Goal: Task Accomplishment & Management: Manage account settings

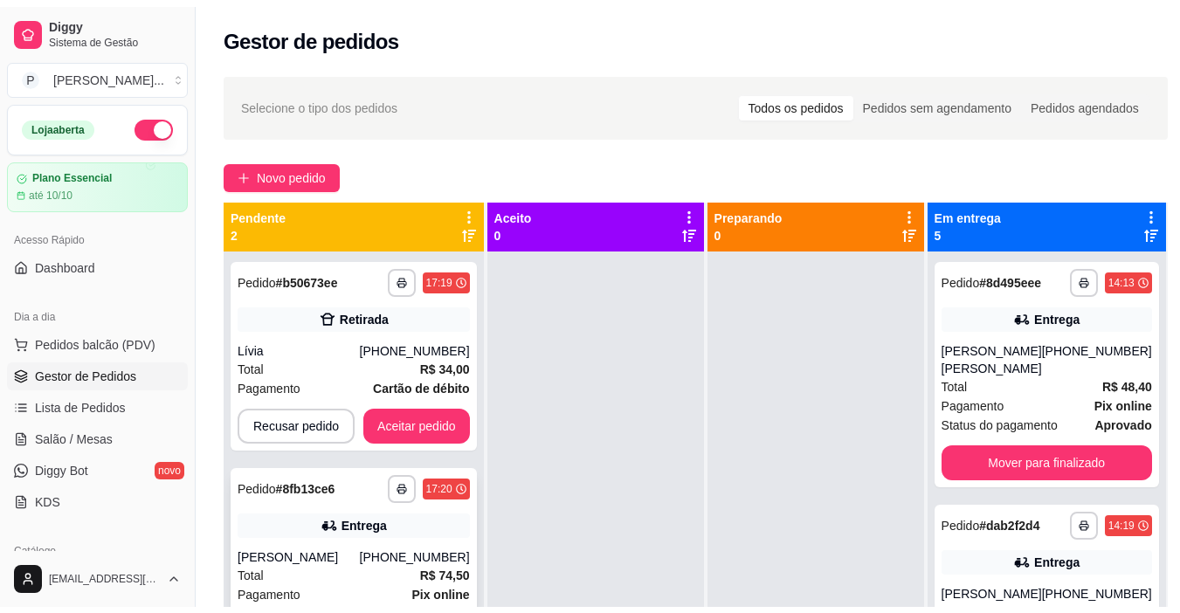
scroll to position [211, 0]
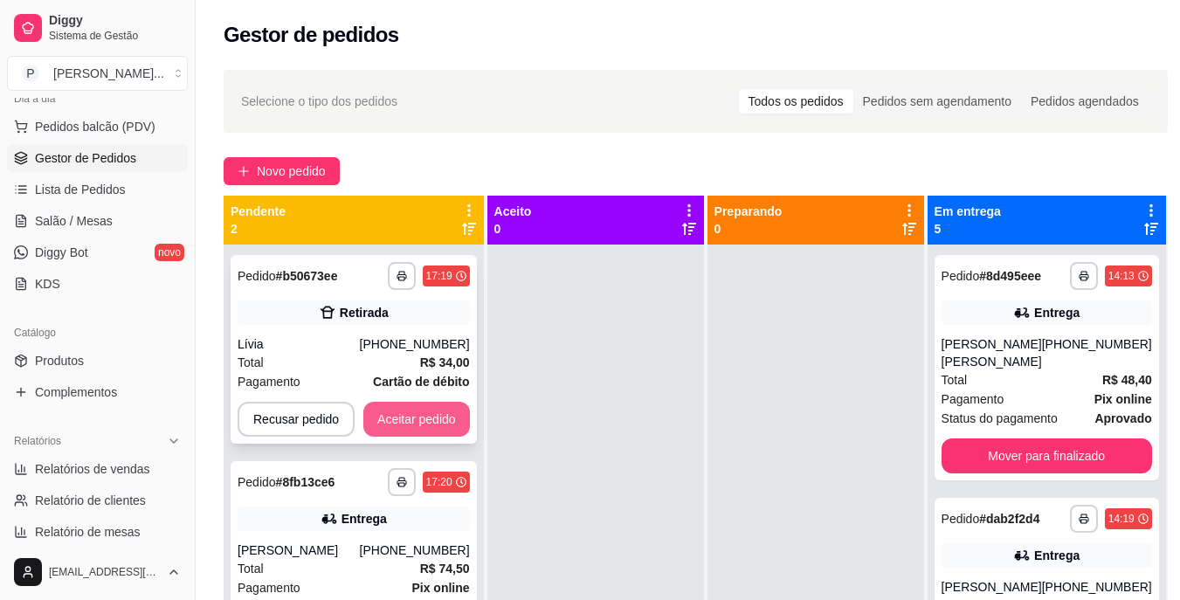
click at [408, 417] on button "Aceitar pedido" at bounding box center [416, 419] width 107 height 35
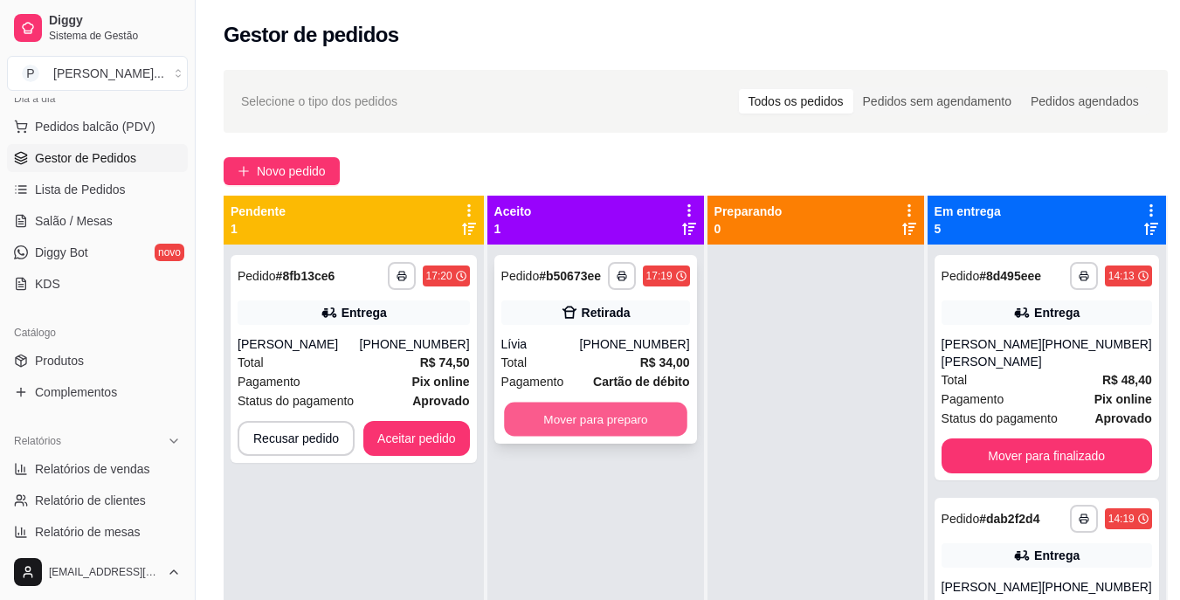
click at [617, 414] on button "Mover para preparo" at bounding box center [595, 420] width 183 height 34
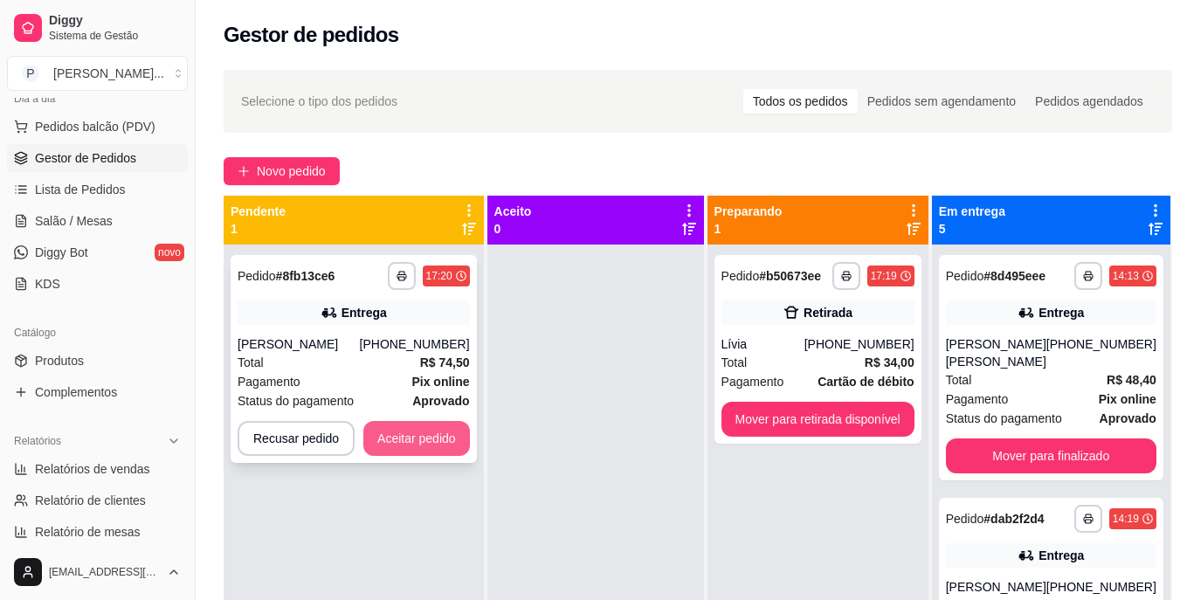
click at [427, 432] on button "Aceitar pedido" at bounding box center [416, 438] width 107 height 35
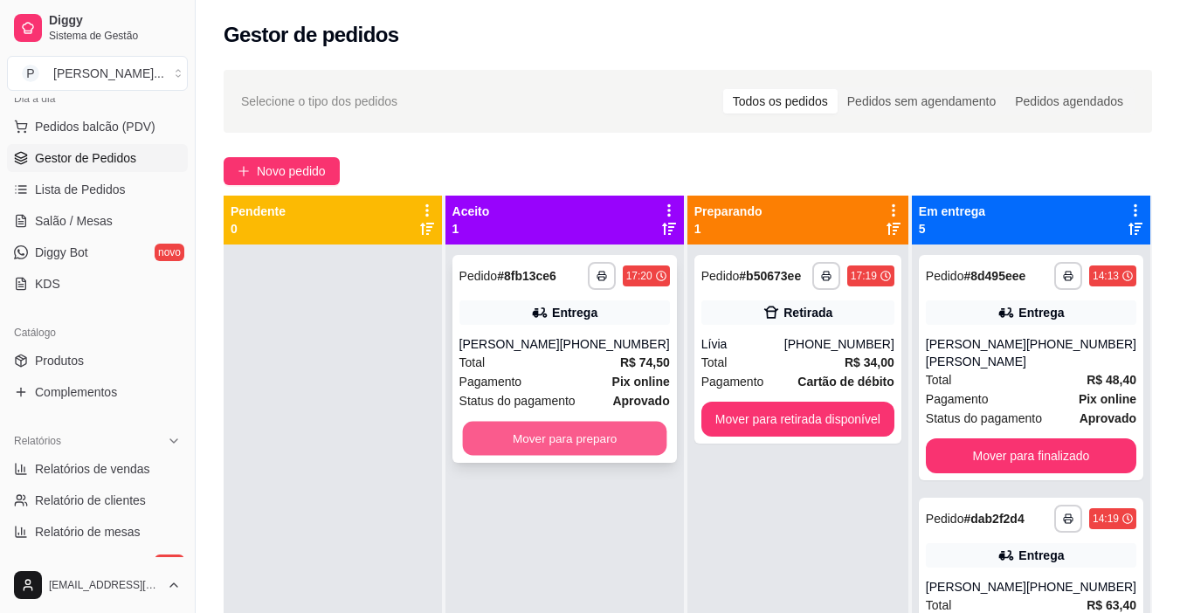
click at [567, 448] on button "Mover para preparo" at bounding box center [564, 439] width 204 height 34
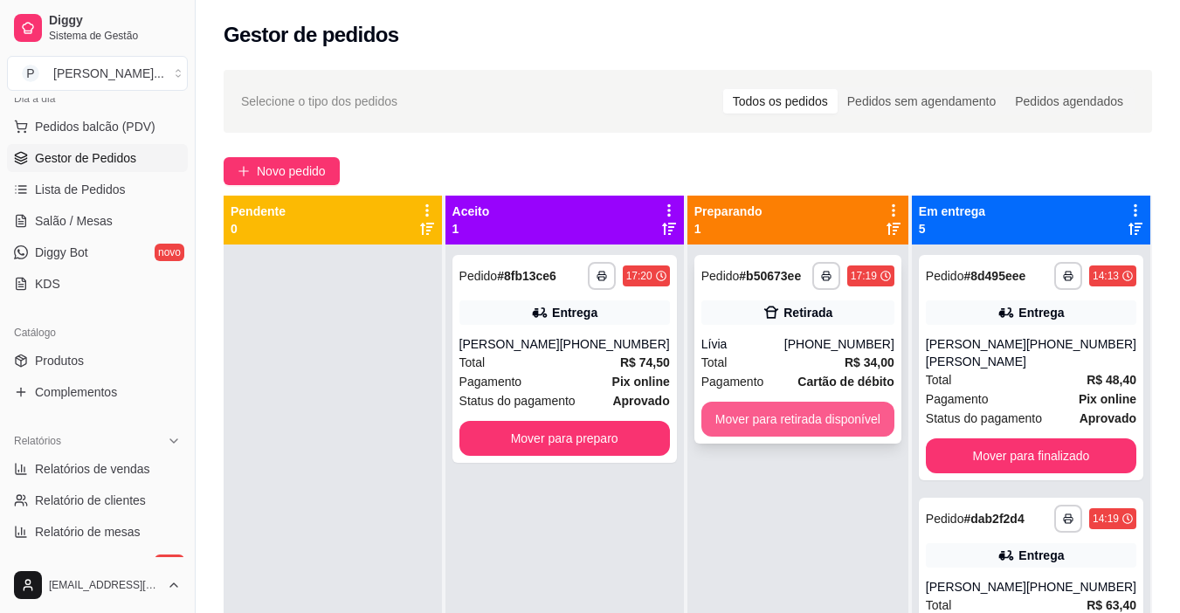
click at [807, 414] on button "Mover para retirada disponível" at bounding box center [797, 419] width 193 height 35
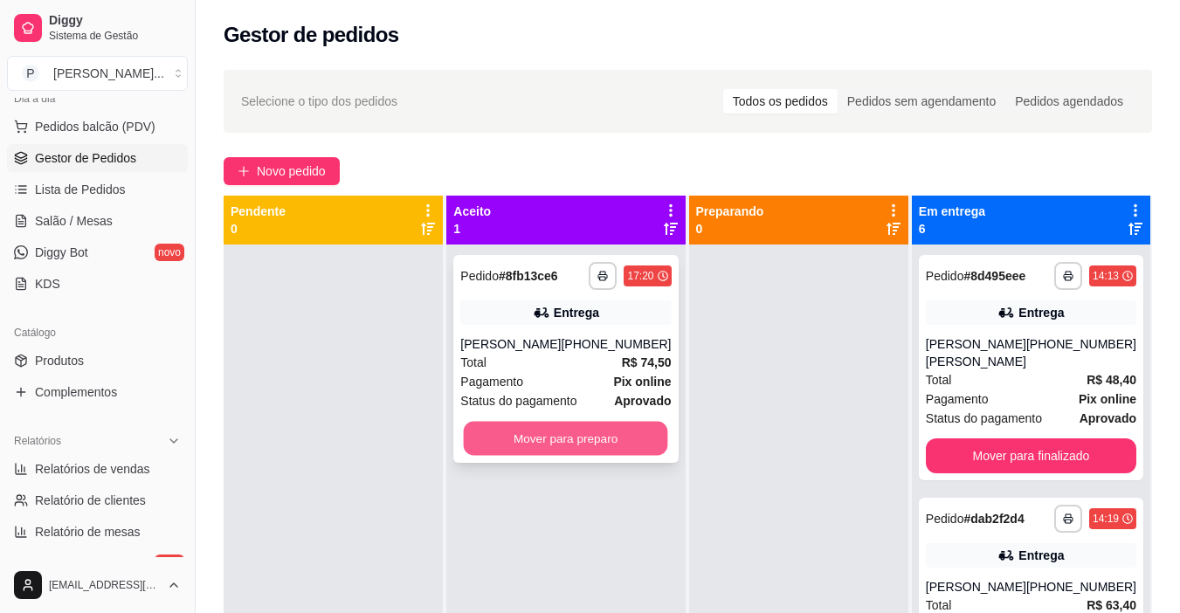
click at [592, 439] on button "Mover para preparo" at bounding box center [566, 439] width 204 height 34
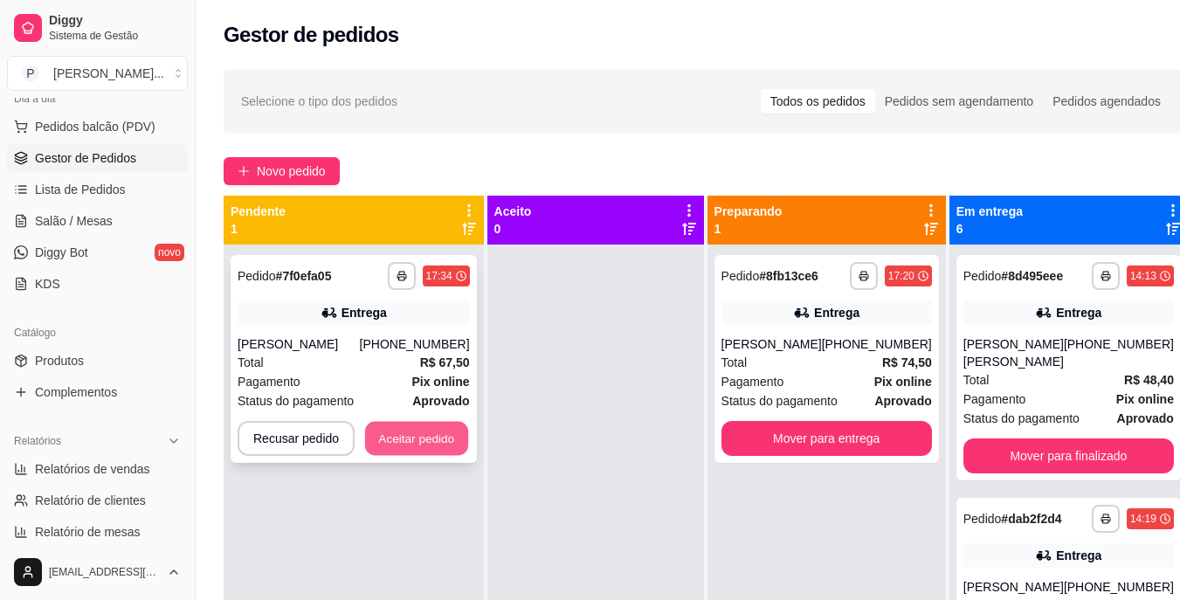
click at [441, 456] on button "Aceitar pedido" at bounding box center [416, 439] width 103 height 34
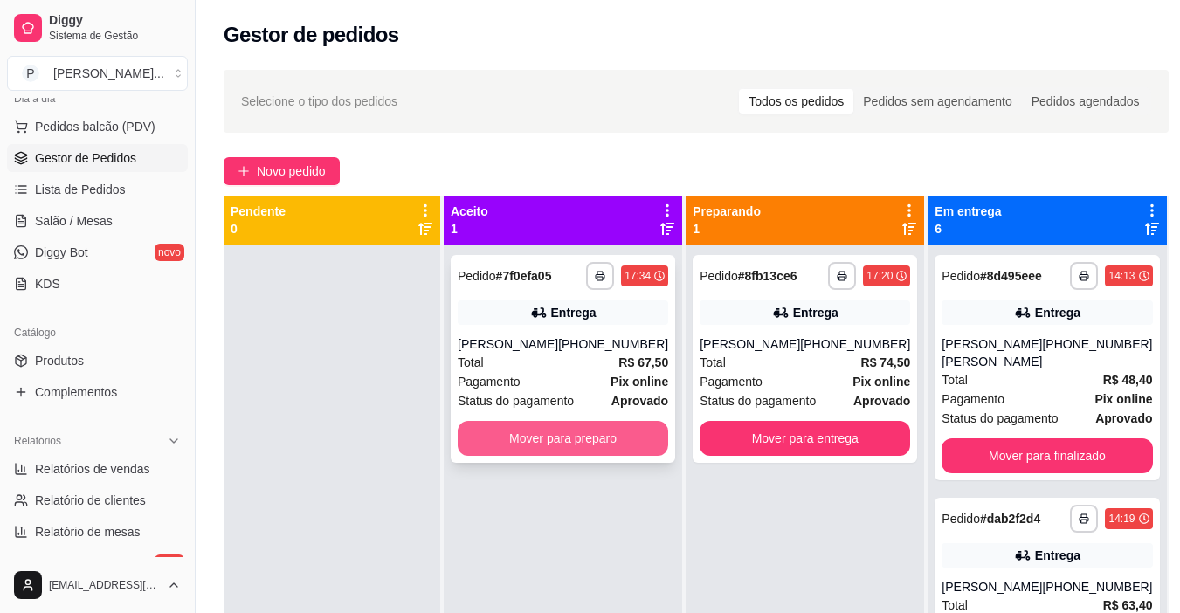
click at [561, 449] on button "Mover para preparo" at bounding box center [563, 438] width 210 height 35
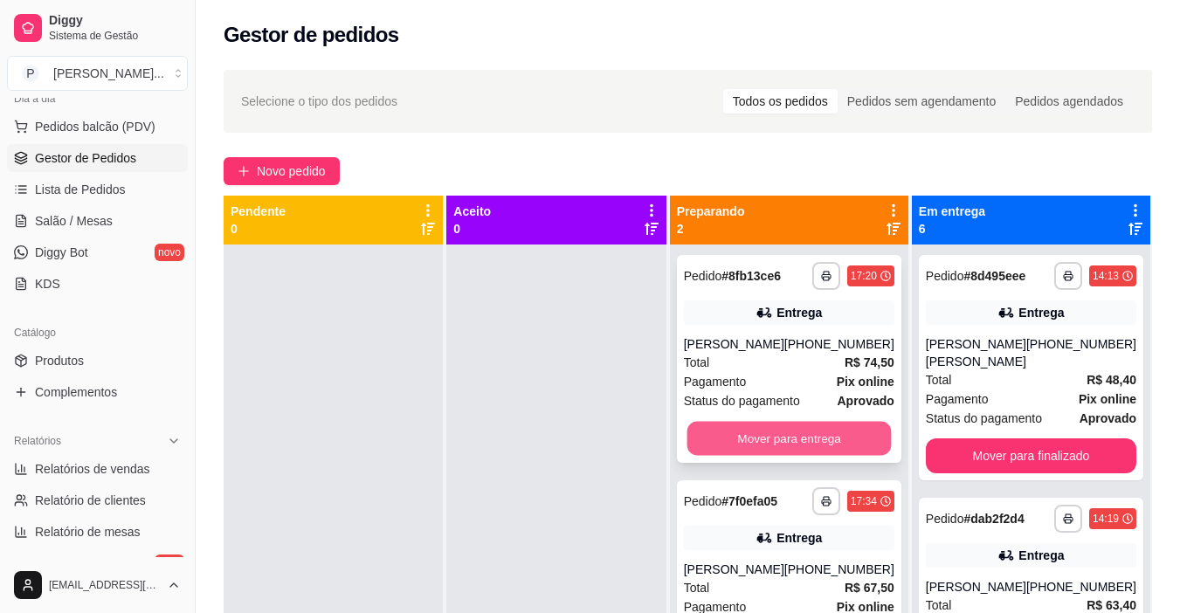
click at [781, 443] on button "Mover para entrega" at bounding box center [788, 439] width 204 height 34
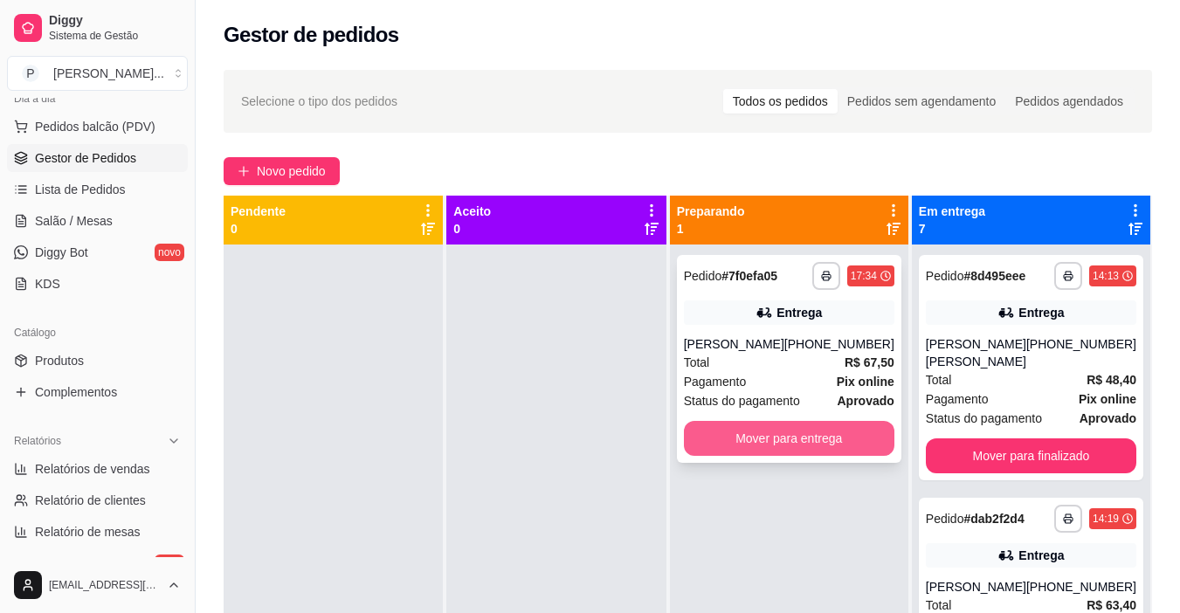
click at [774, 443] on button "Mover para entrega" at bounding box center [789, 438] width 210 height 35
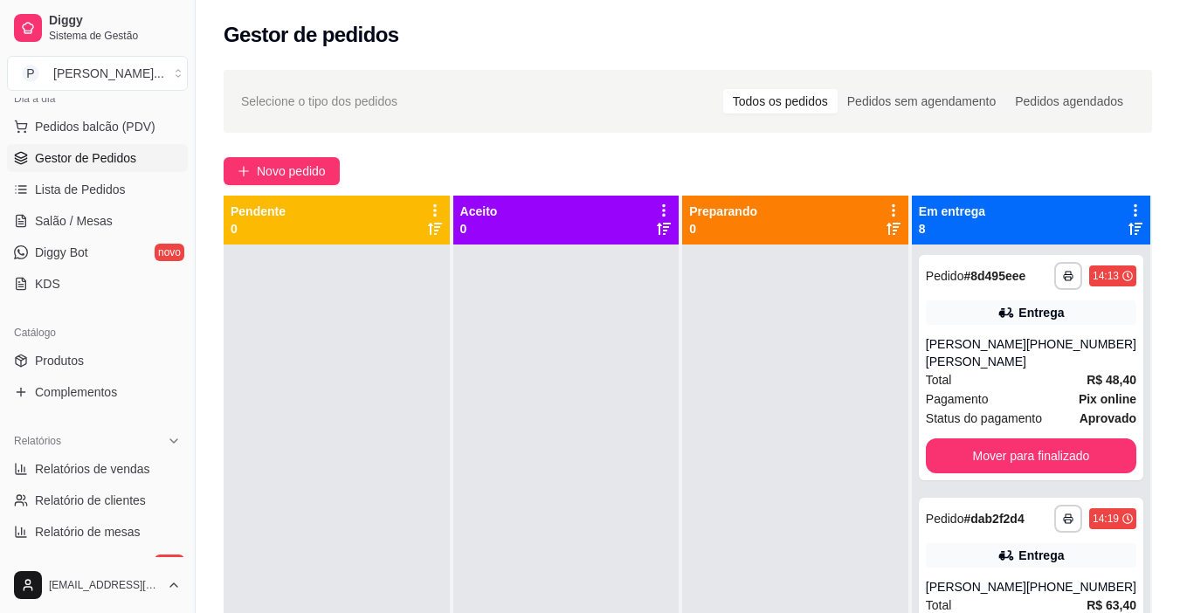
click at [245, 386] on div at bounding box center [337, 550] width 226 height 613
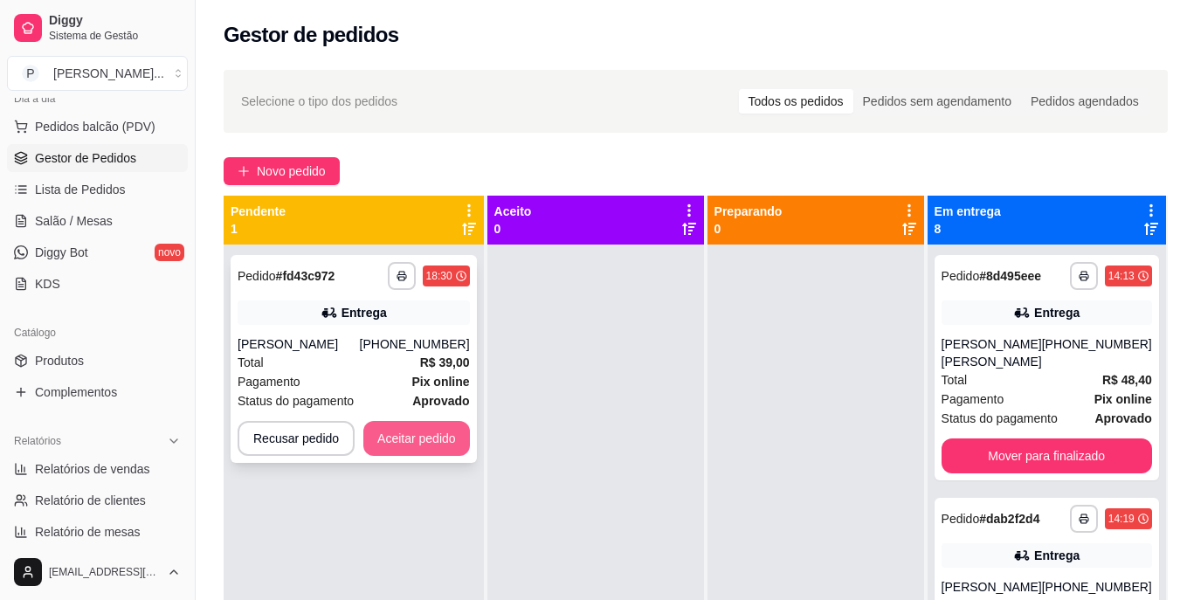
click at [435, 435] on button "Aceitar pedido" at bounding box center [416, 438] width 107 height 35
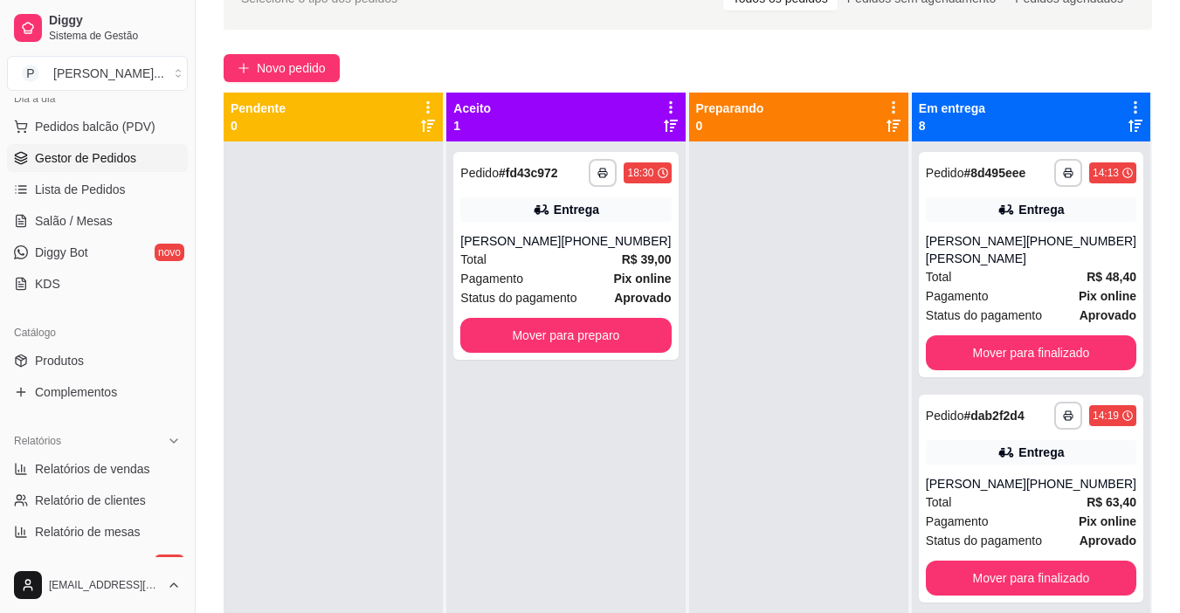
scroll to position [106, 0]
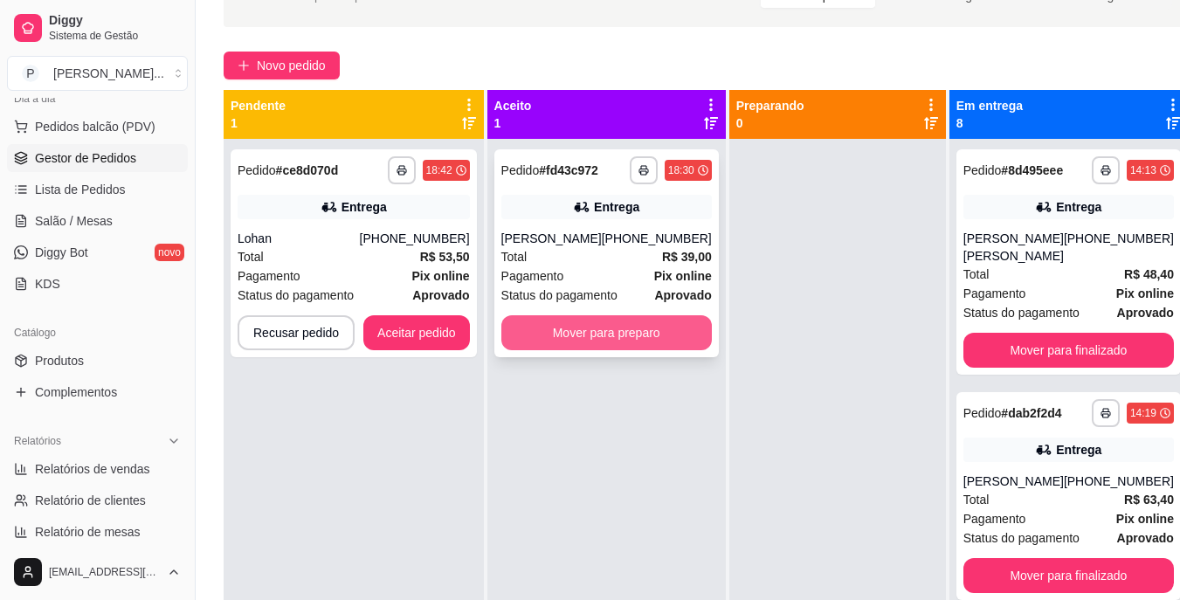
click at [577, 332] on button "Mover para preparo" at bounding box center [606, 332] width 210 height 35
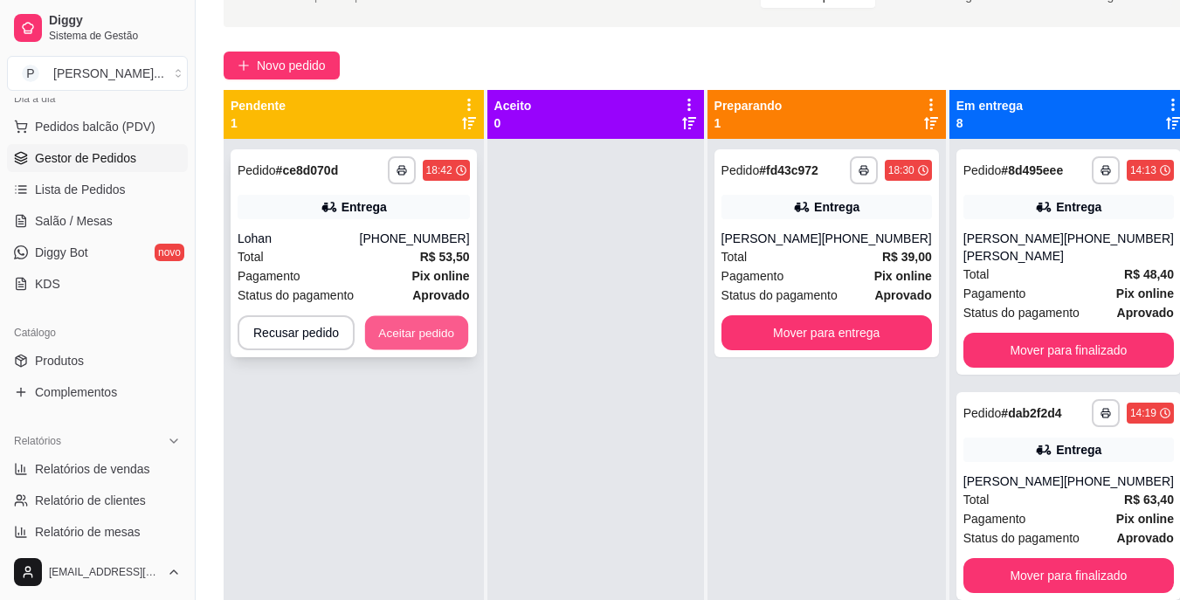
click at [420, 316] on button "Aceitar pedido" at bounding box center [416, 333] width 103 height 34
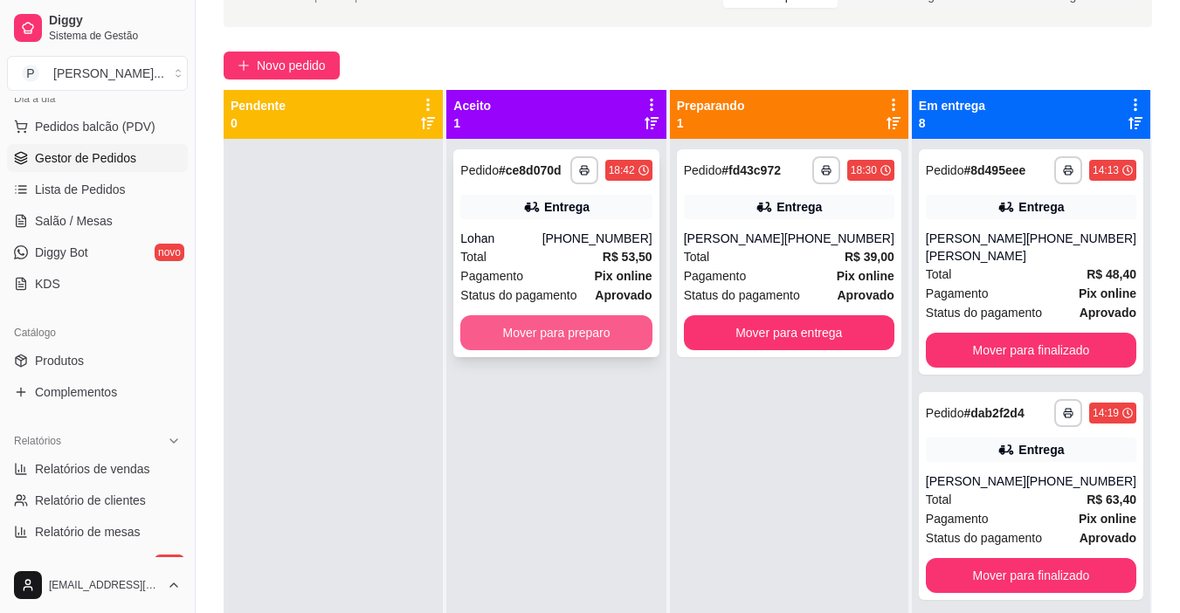
click at [563, 334] on button "Mover para preparo" at bounding box center [555, 332] width 191 height 35
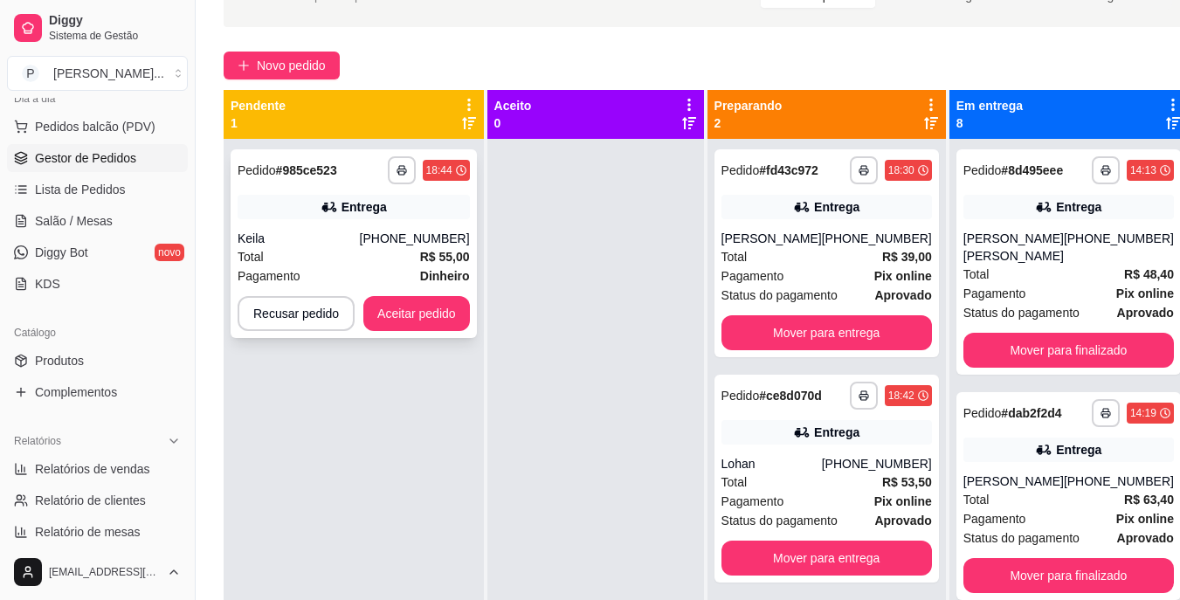
click at [438, 294] on div "**********" at bounding box center [354, 243] width 246 height 189
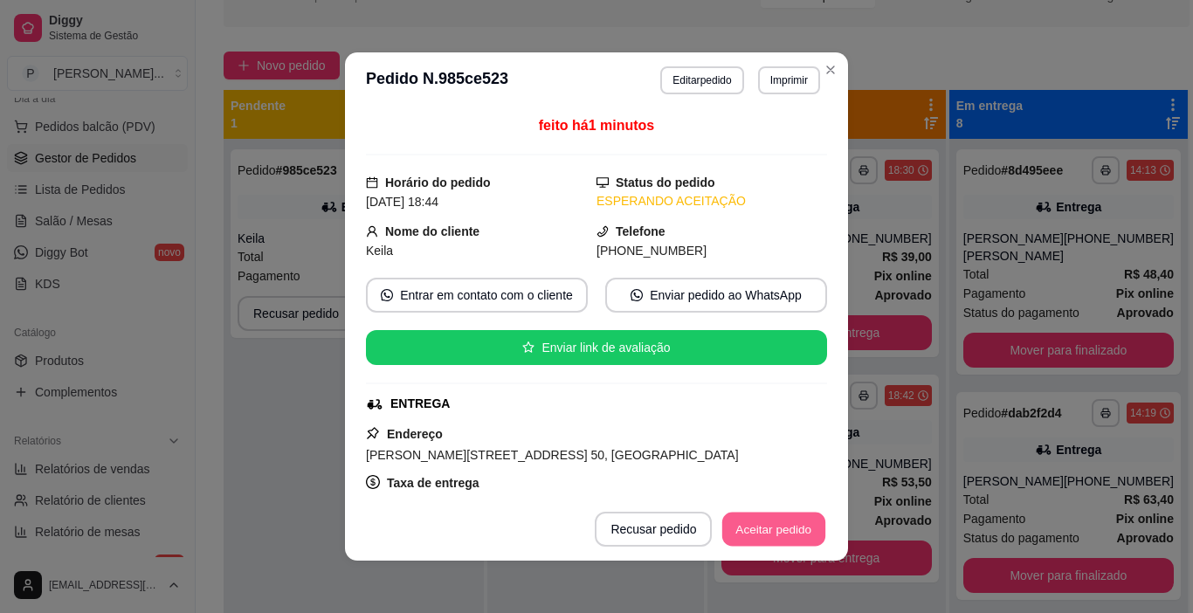
click at [759, 530] on button "Aceitar pedido" at bounding box center [773, 530] width 103 height 34
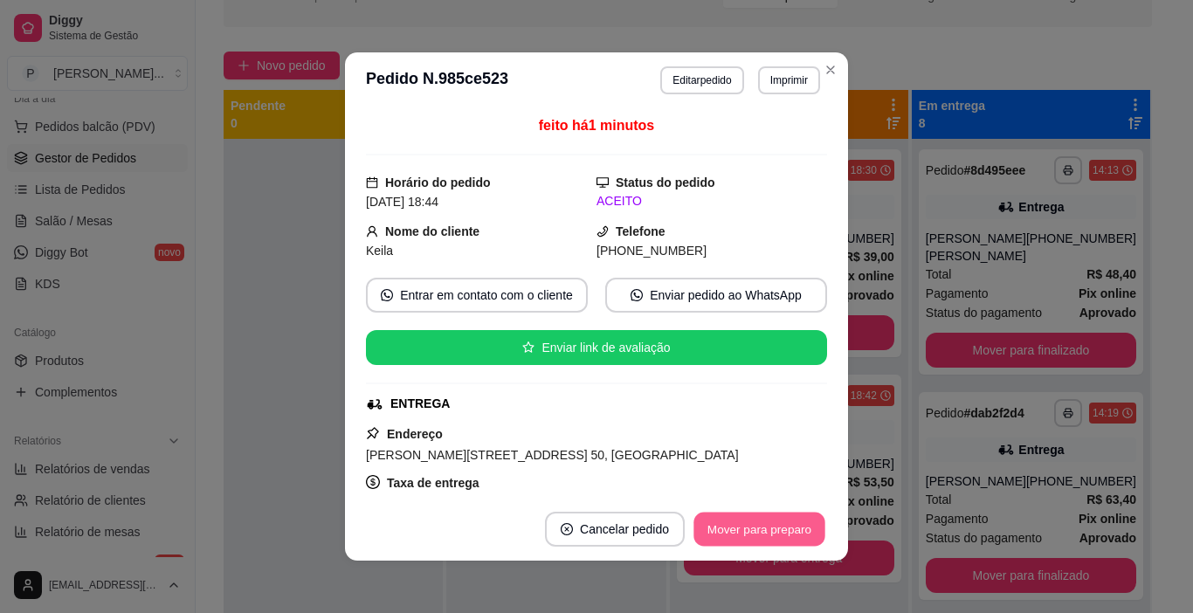
click at [765, 530] on button "Mover para preparo" at bounding box center [758, 530] width 131 height 34
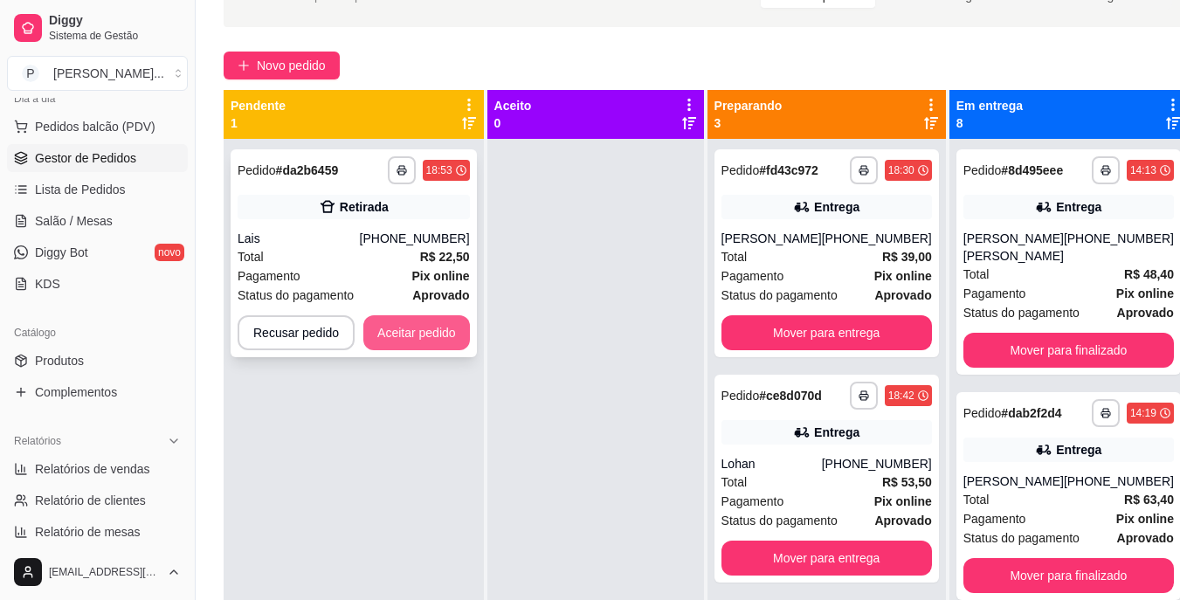
click at [415, 336] on button "Aceitar pedido" at bounding box center [416, 332] width 107 height 35
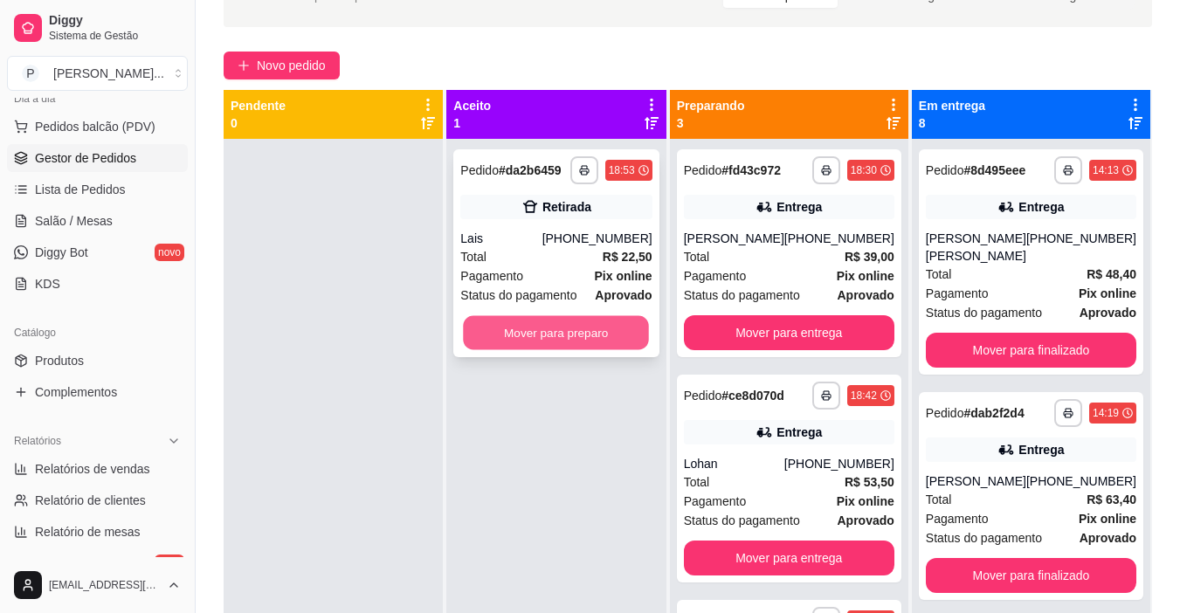
click at [487, 328] on button "Mover para preparo" at bounding box center [557, 333] width 186 height 34
click at [577, 325] on button "Mover para preparo" at bounding box center [557, 333] width 186 height 34
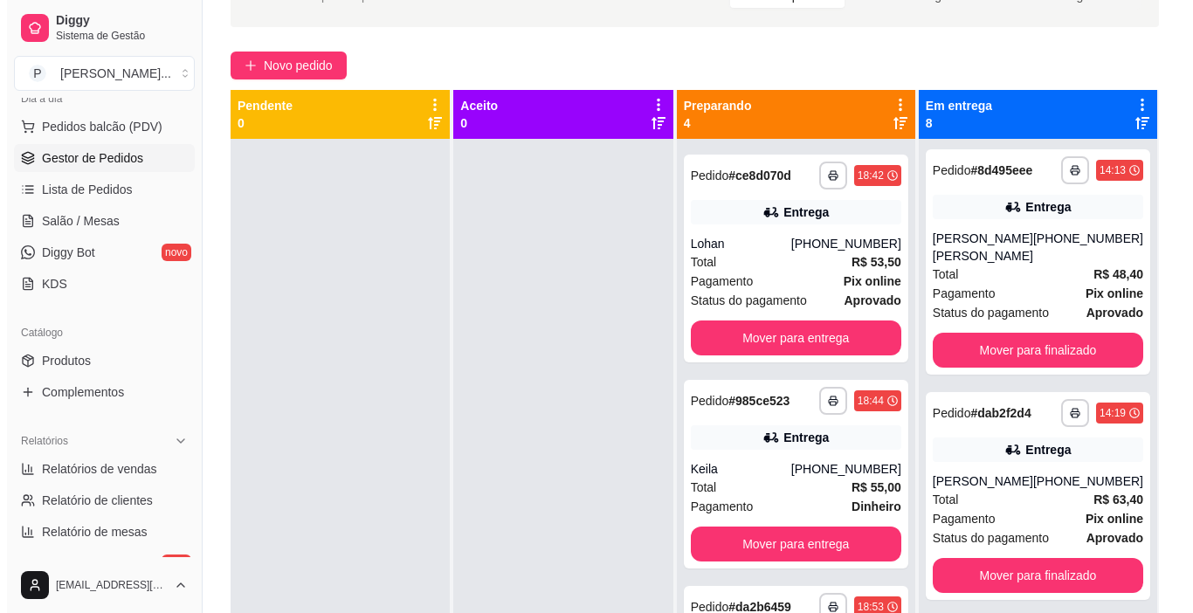
scroll to position [286, 0]
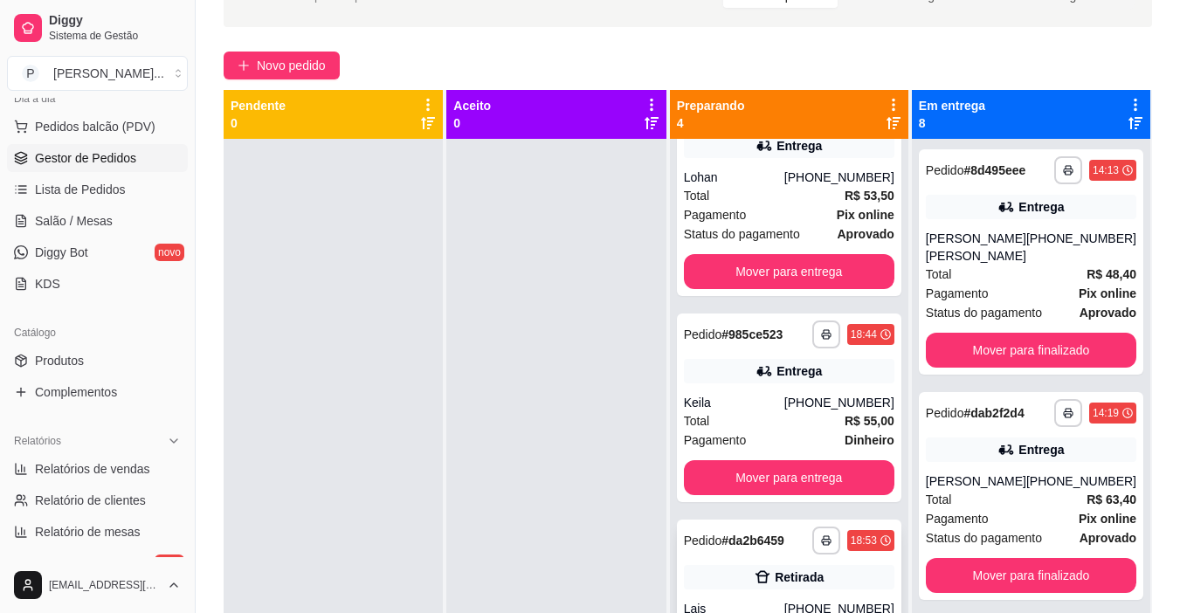
click at [855, 578] on div "Retirada" at bounding box center [789, 577] width 210 height 24
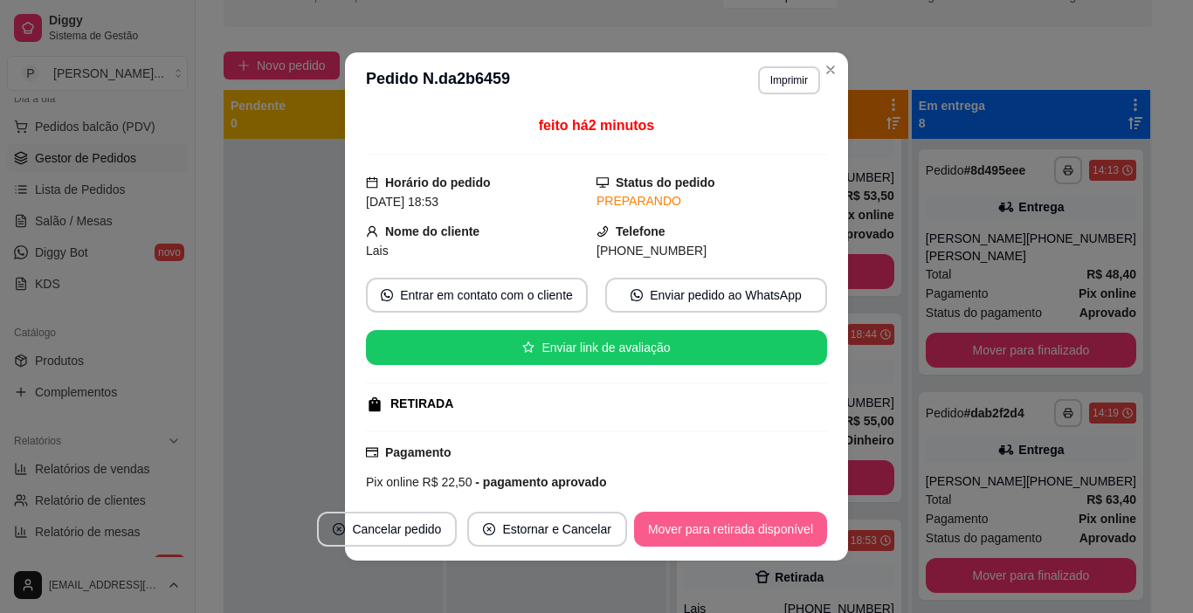
click at [754, 539] on button "Mover para retirada disponível" at bounding box center [730, 529] width 193 height 35
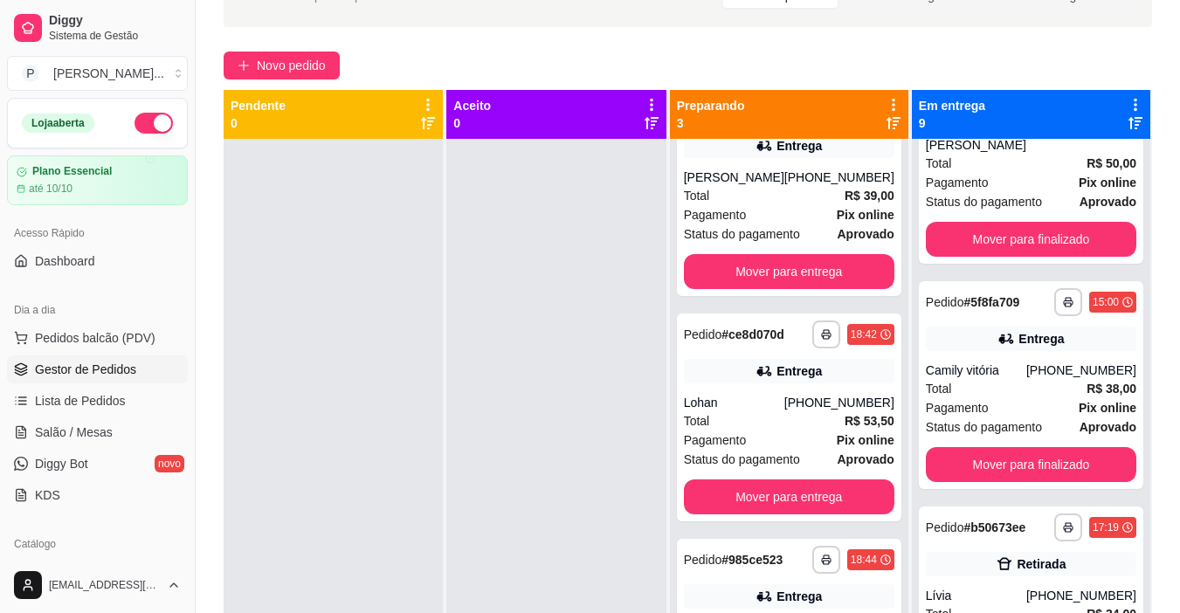
scroll to position [857, 0]
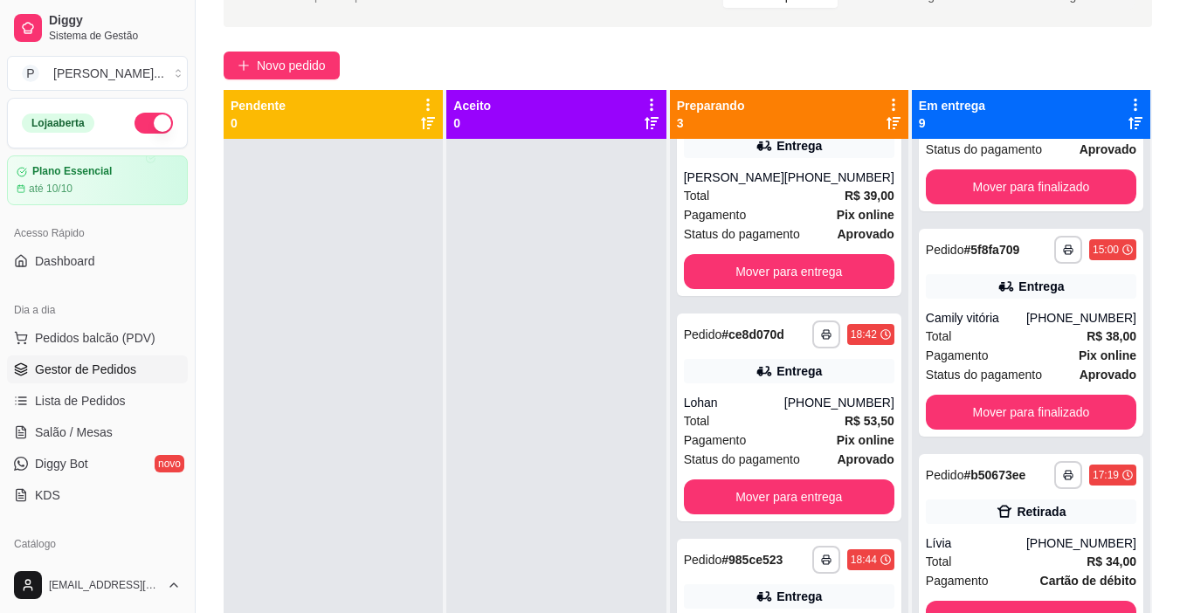
click at [1166, 503] on div "**********" at bounding box center [688, 339] width 984 height 770
click at [1012, 396] on button "Mover para finalizado" at bounding box center [1030, 413] width 204 height 34
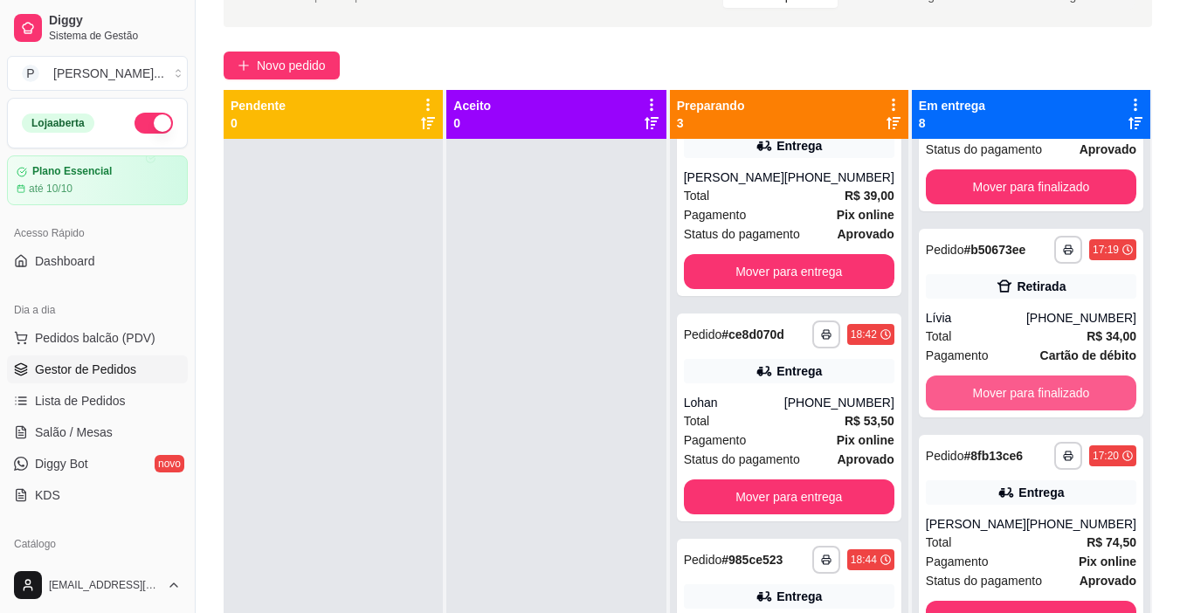
click at [1012, 389] on button "Mover para finalizado" at bounding box center [1031, 392] width 210 height 35
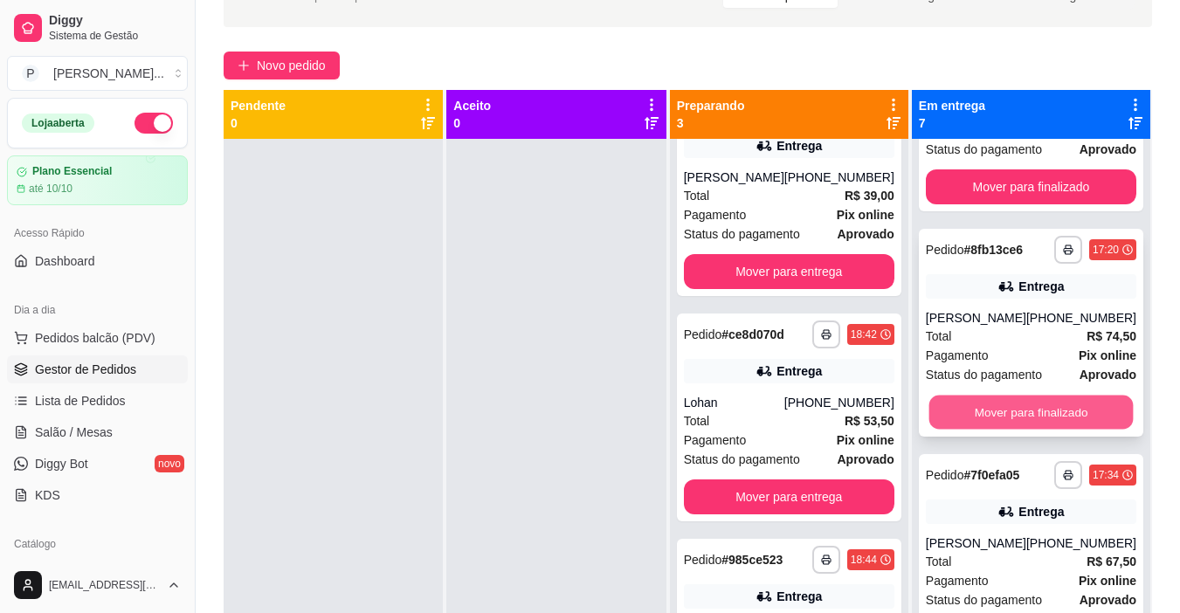
click at [1015, 396] on button "Mover para finalizado" at bounding box center [1030, 413] width 204 height 34
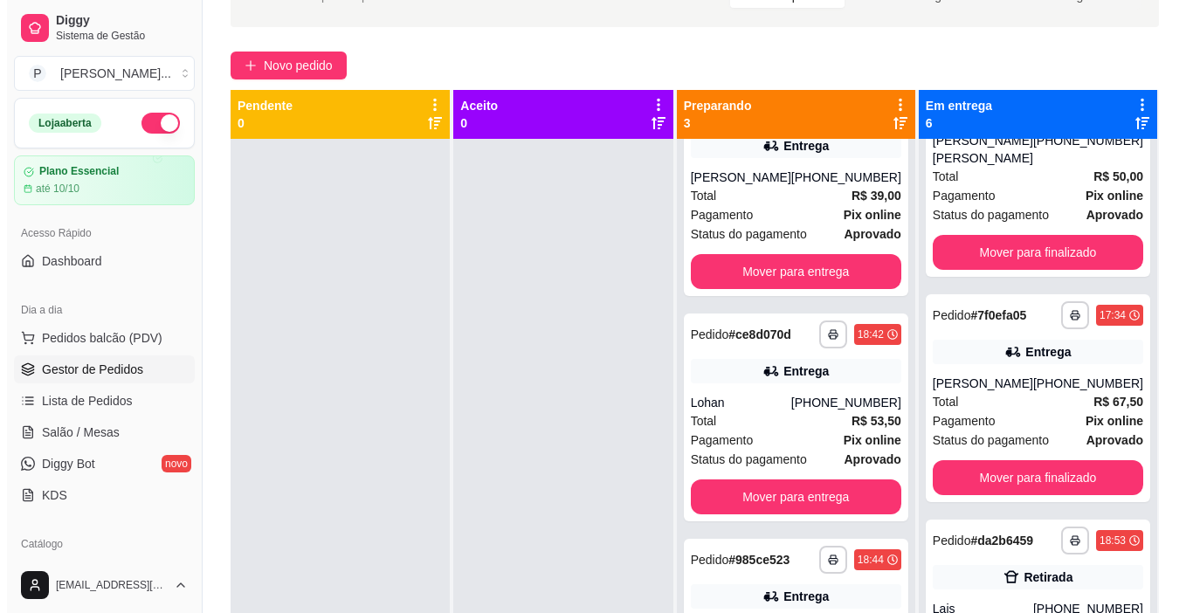
scroll to position [791, 0]
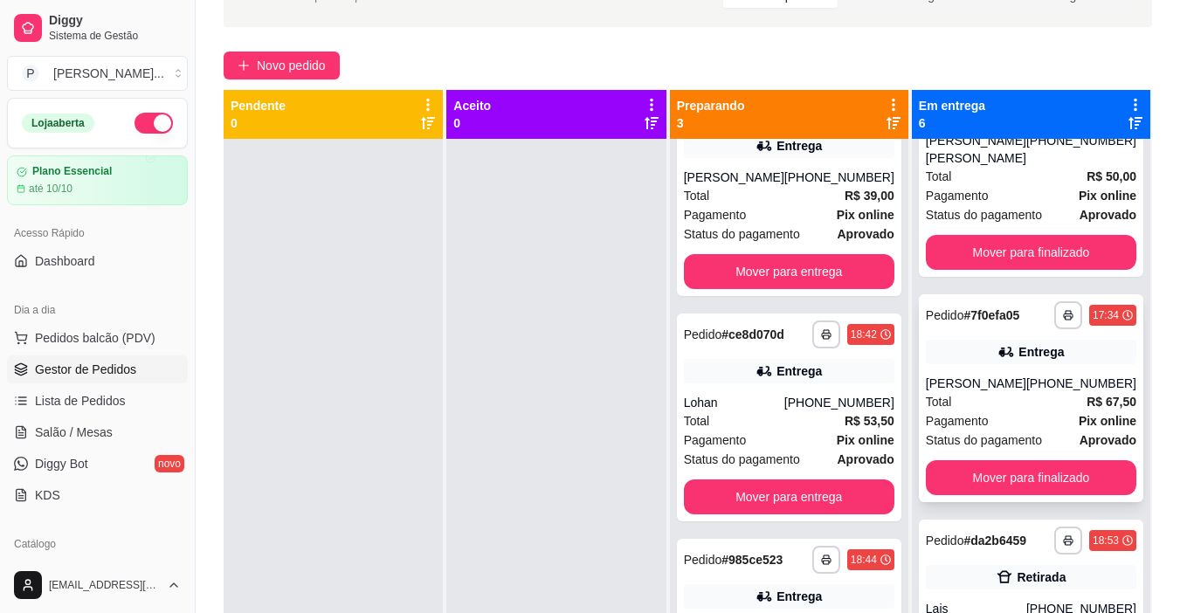
click at [1027, 424] on div "Pagamento Pix online" at bounding box center [1031, 420] width 210 height 19
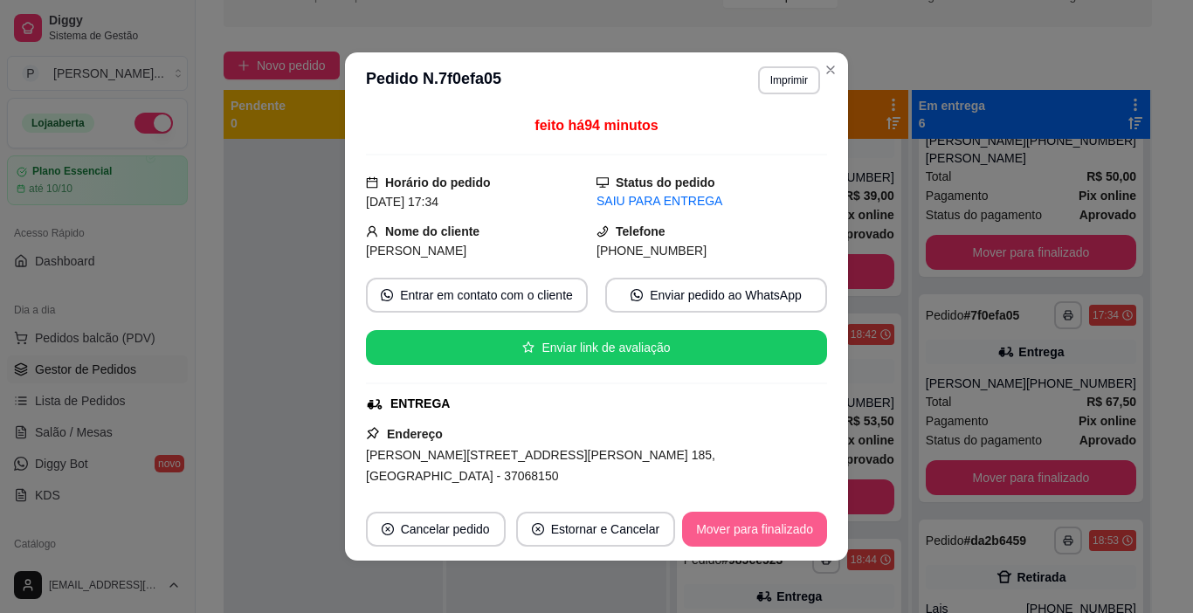
click at [812, 524] on button "Mover para finalizado" at bounding box center [754, 529] width 145 height 35
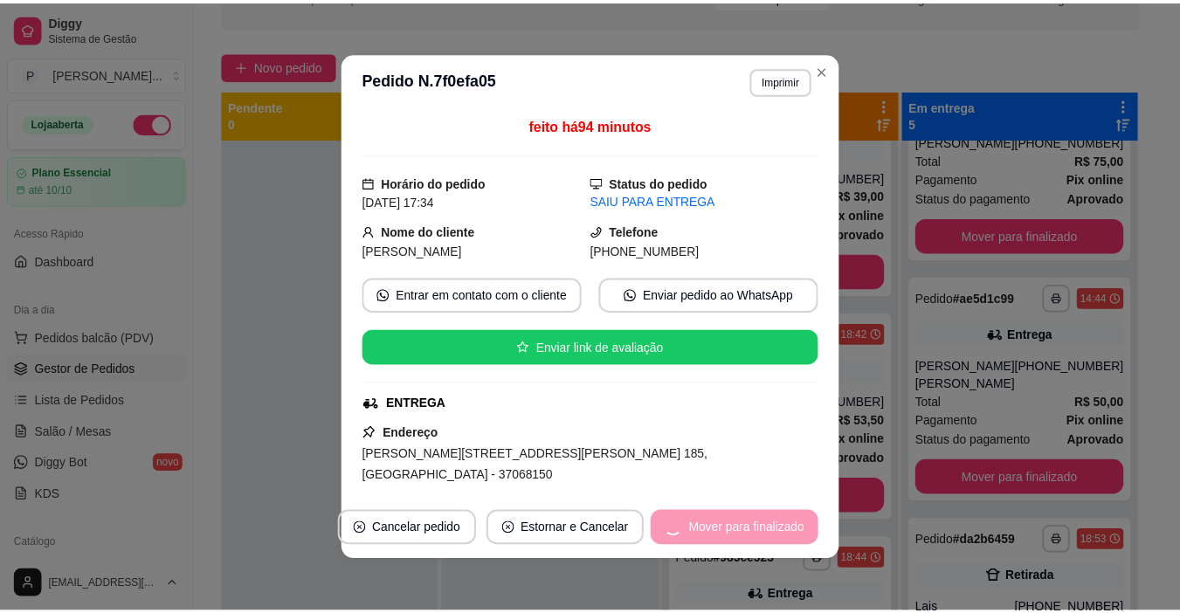
scroll to position [548, 0]
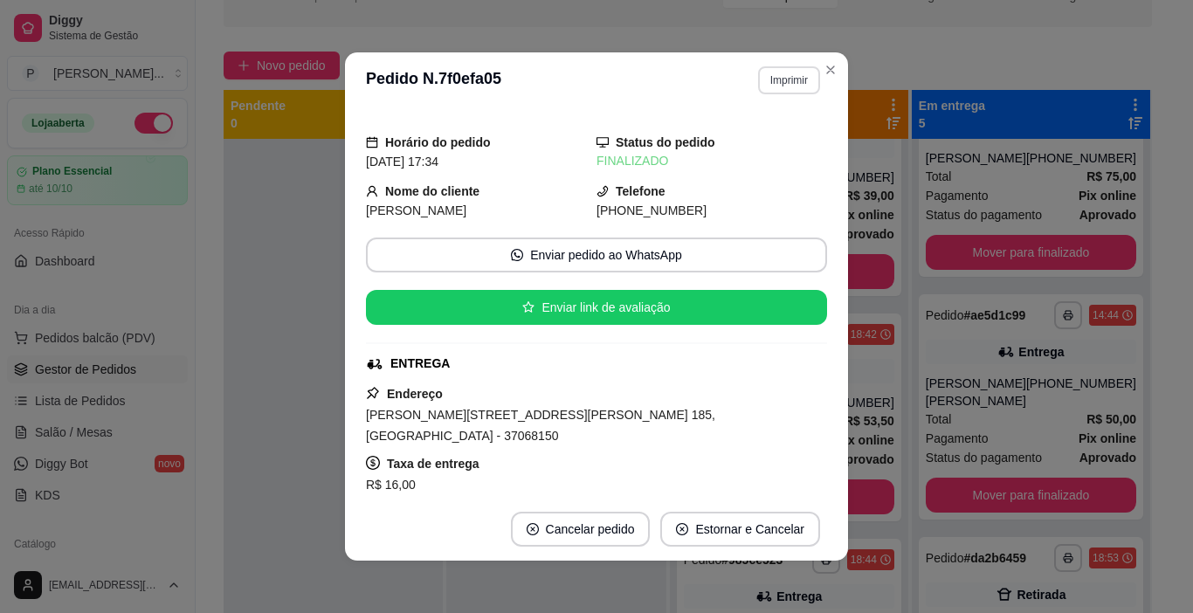
click at [773, 74] on button "Imprimir" at bounding box center [789, 80] width 62 height 28
click at [767, 137] on button "IMPRESSORA" at bounding box center [751, 141] width 127 height 28
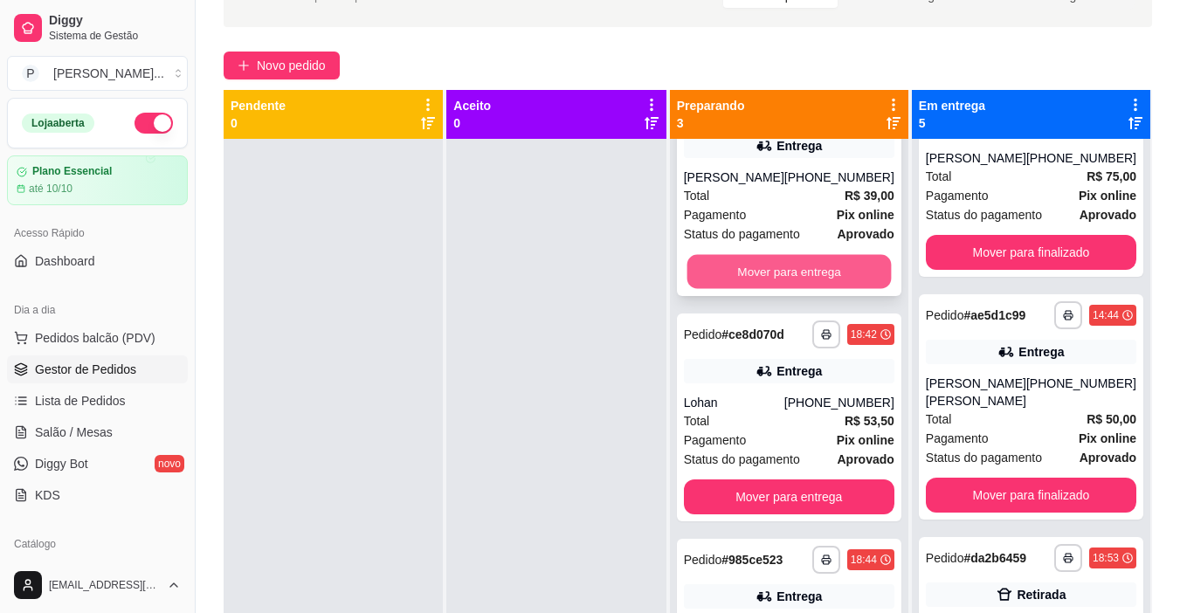
click at [798, 281] on button "Mover para entrega" at bounding box center [788, 272] width 204 height 34
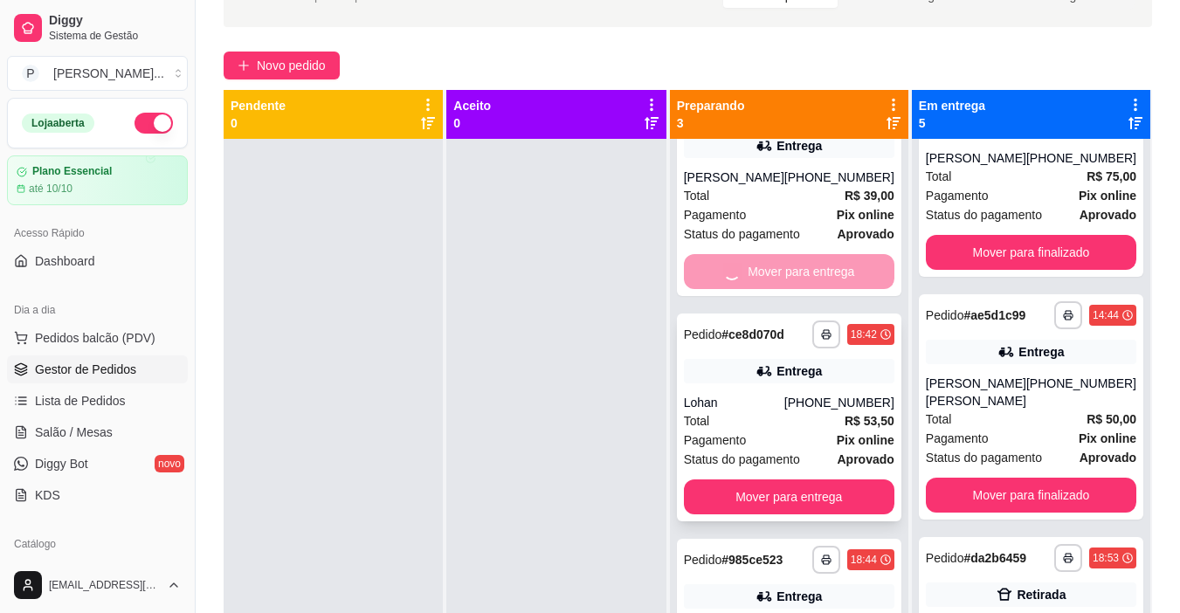
scroll to position [774, 0]
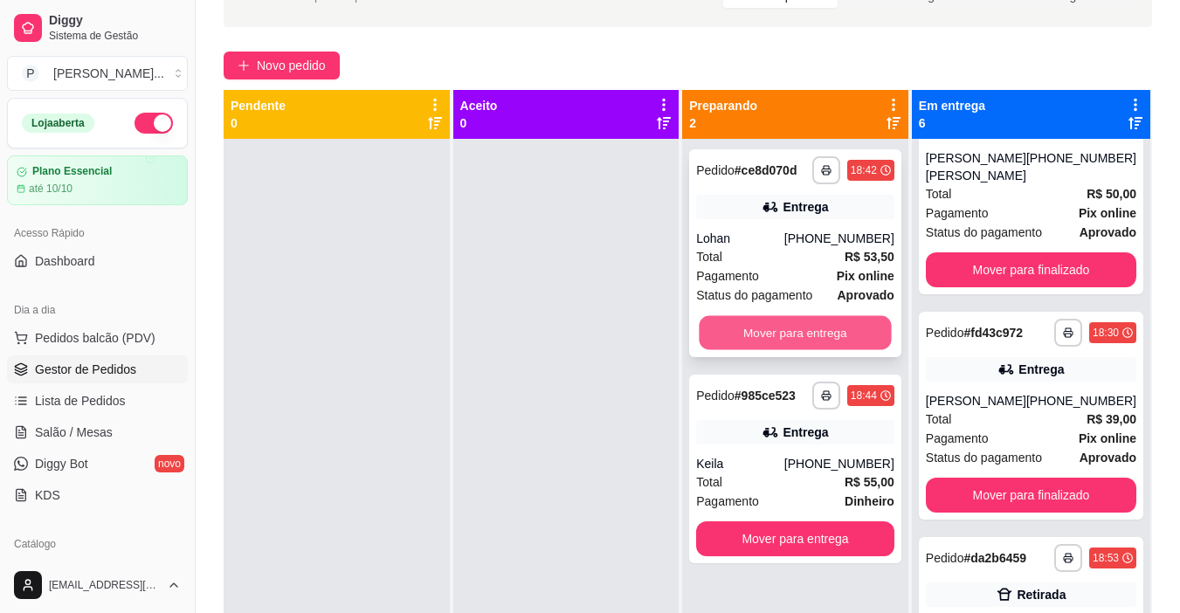
click at [798, 333] on button "Mover para entrega" at bounding box center [795, 333] width 192 height 34
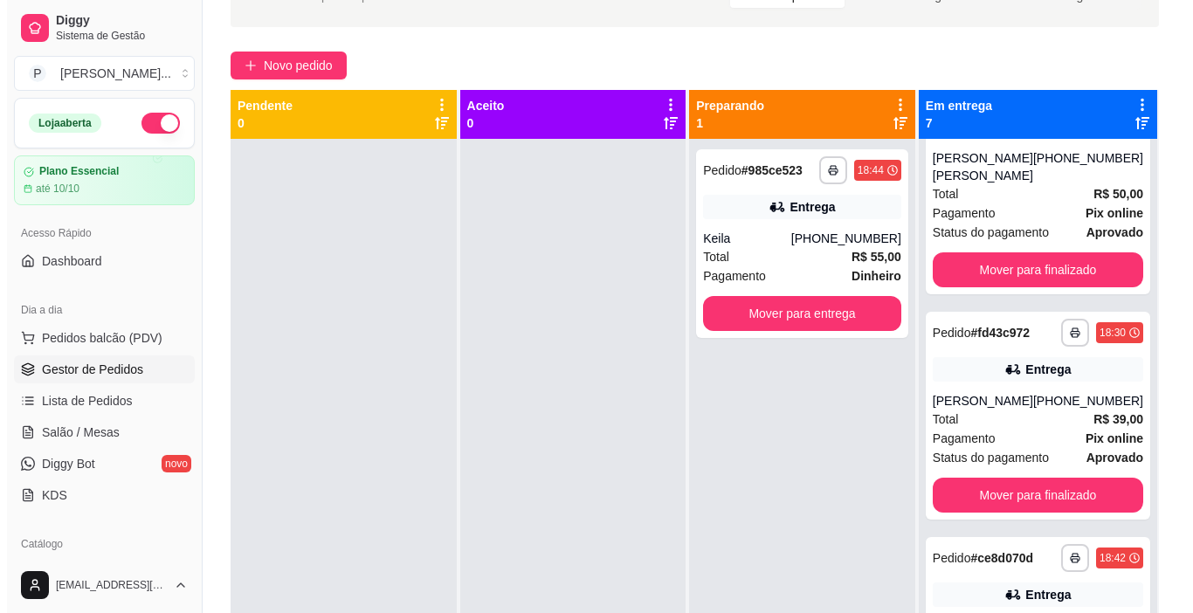
scroll to position [857, 0]
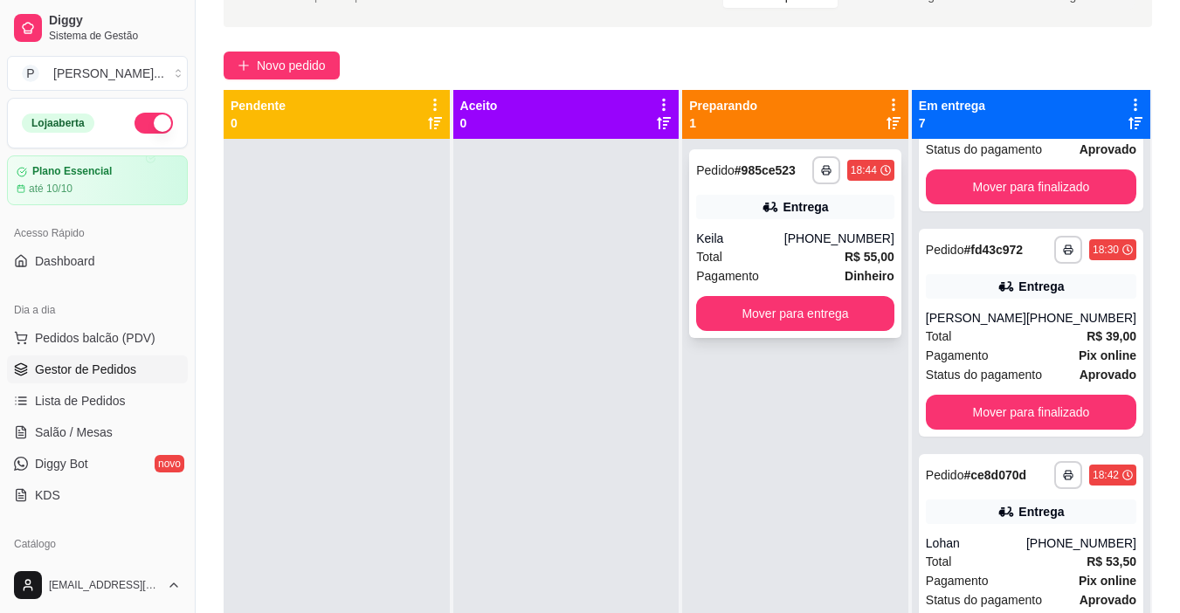
click at [813, 273] on div "Pagamento Dinheiro" at bounding box center [795, 275] width 198 height 19
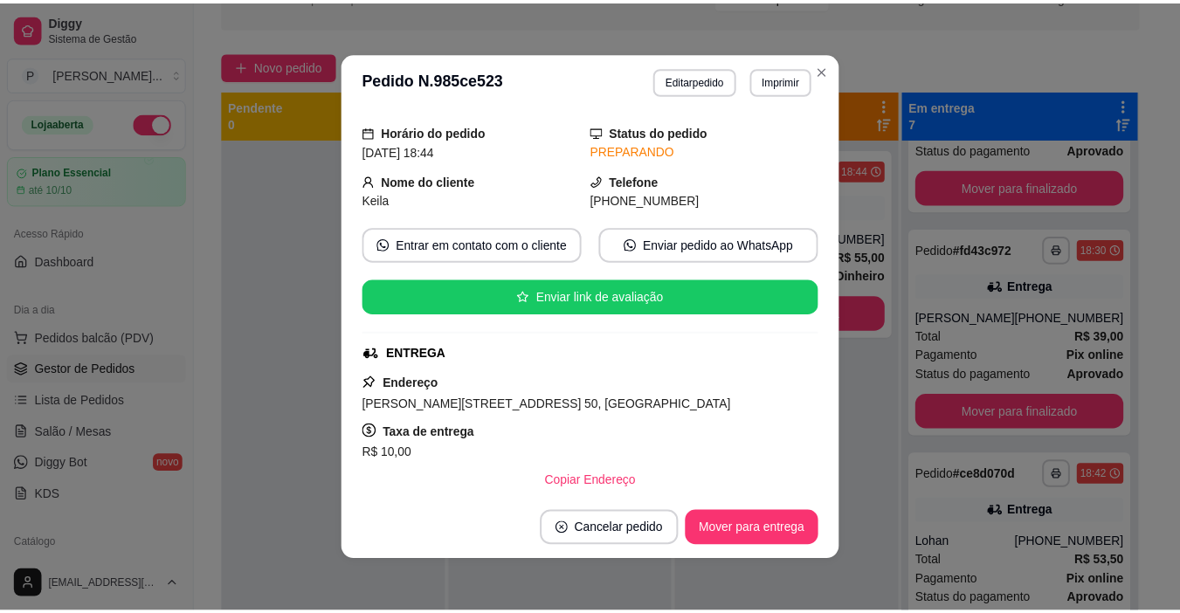
scroll to position [53, 0]
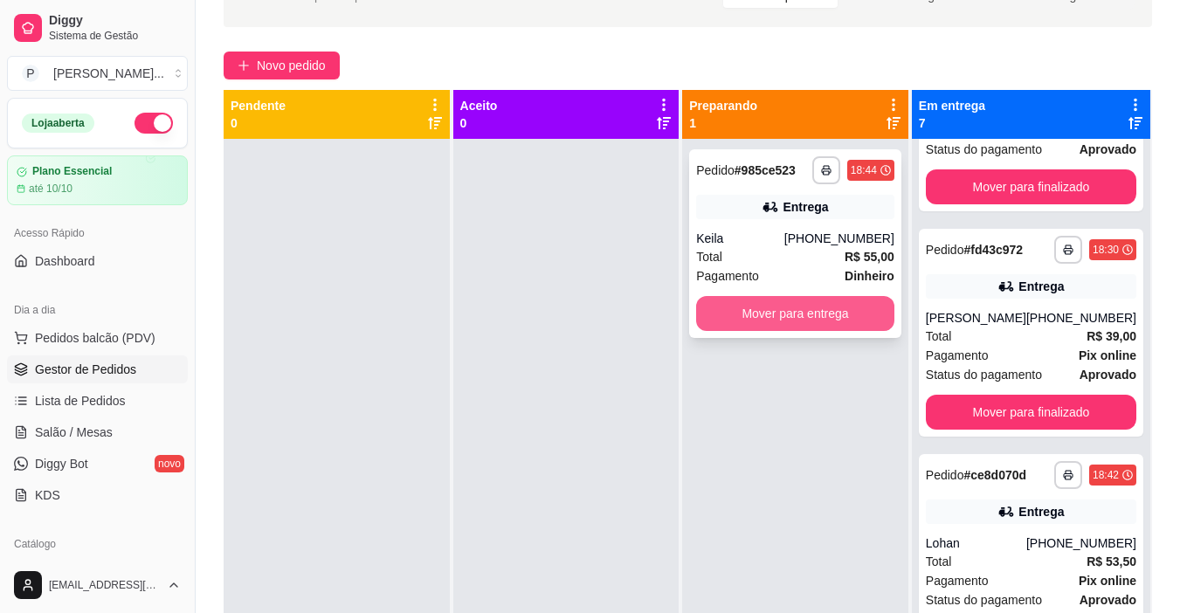
click at [774, 315] on button "Mover para entrega" at bounding box center [795, 313] width 198 height 35
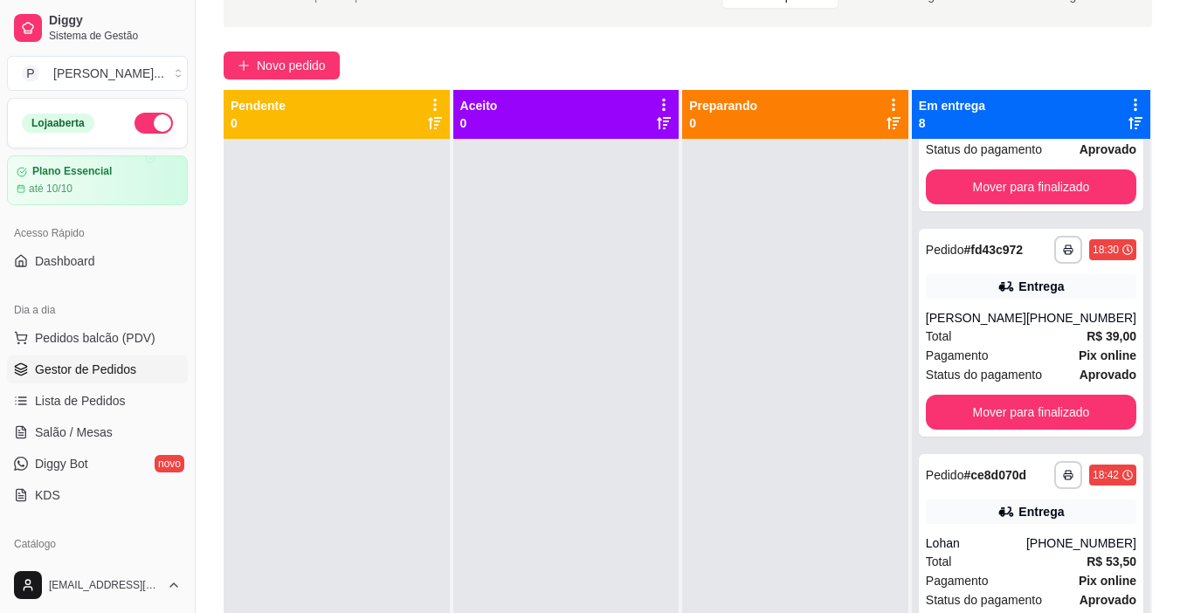
click at [147, 120] on button "button" at bounding box center [153, 123] width 38 height 21
